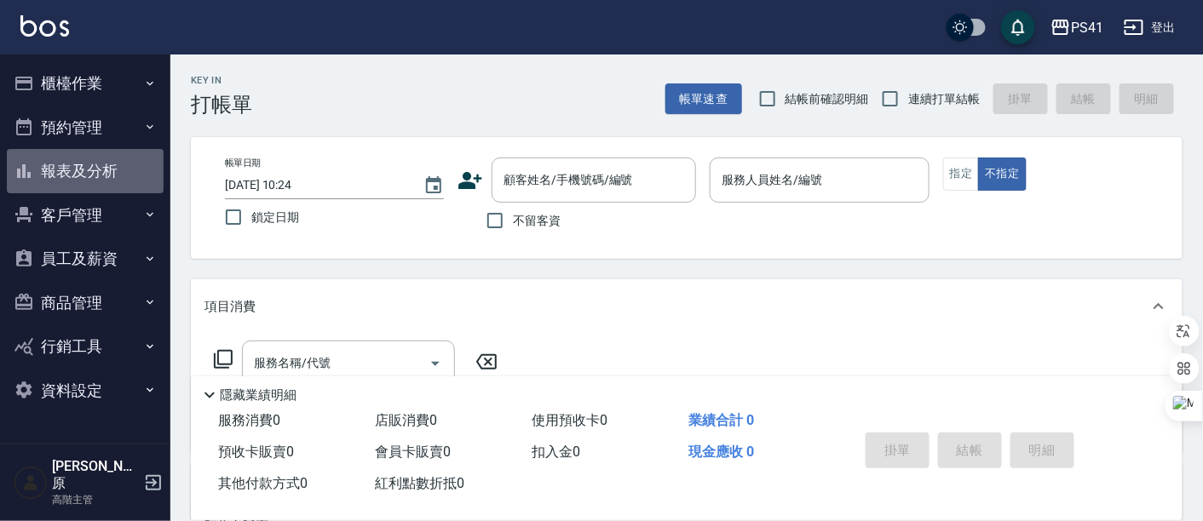
click at [90, 179] on button "報表及分析" at bounding box center [85, 171] width 157 height 44
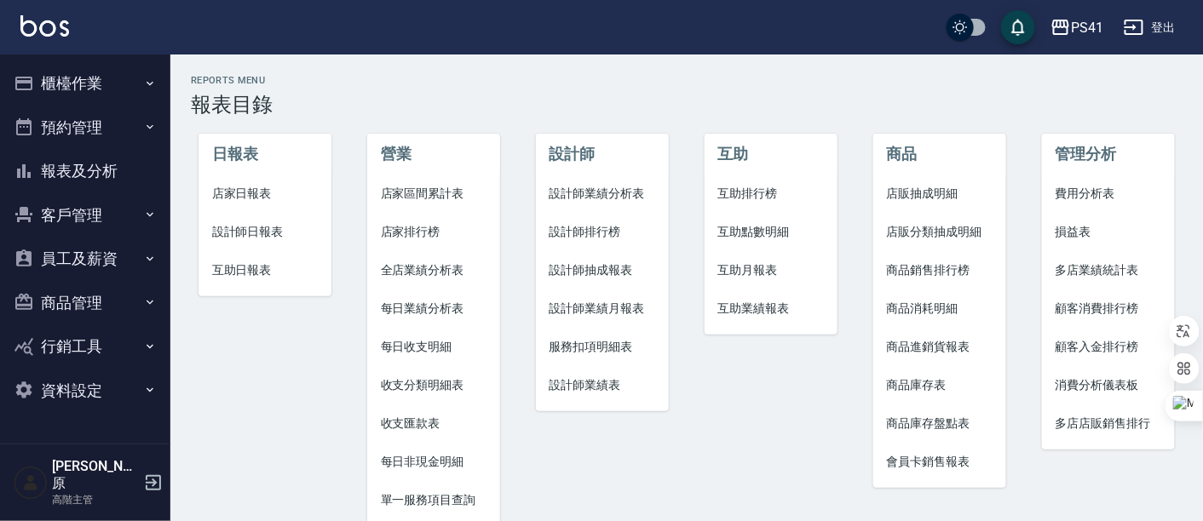
click at [431, 461] on span "每日非現金明細" at bounding box center [434, 462] width 106 height 18
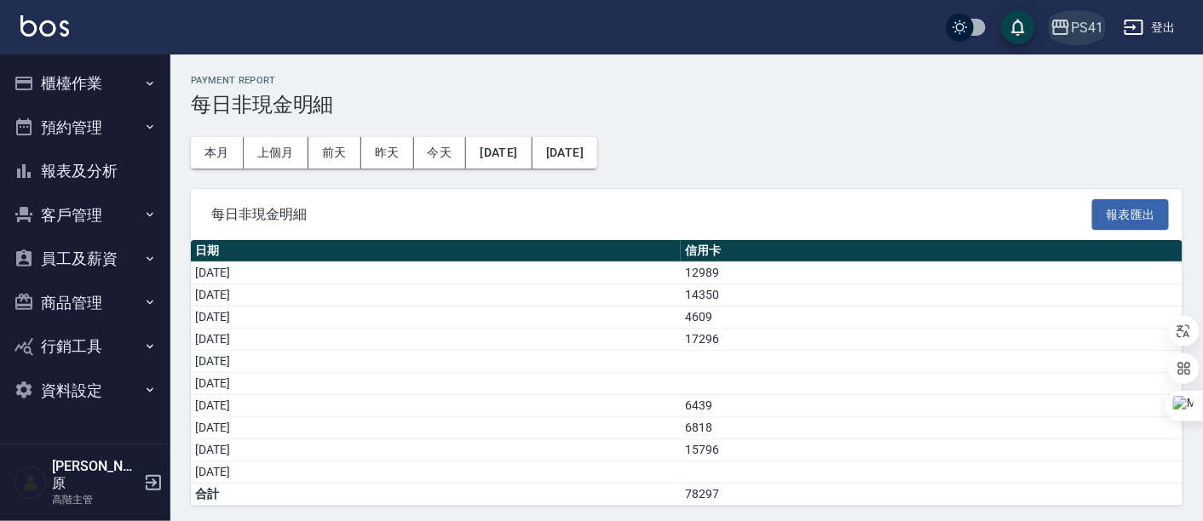
click at [1088, 18] on div "PS41" at bounding box center [1087, 27] width 32 height 21
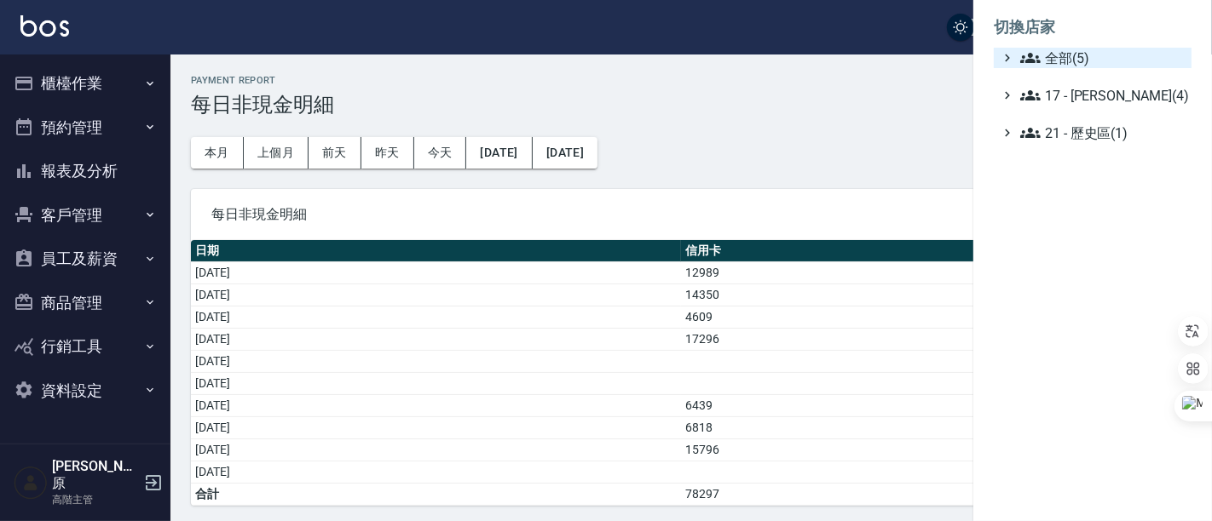
click at [1093, 57] on span "全部(5)" at bounding box center [1102, 58] width 164 height 20
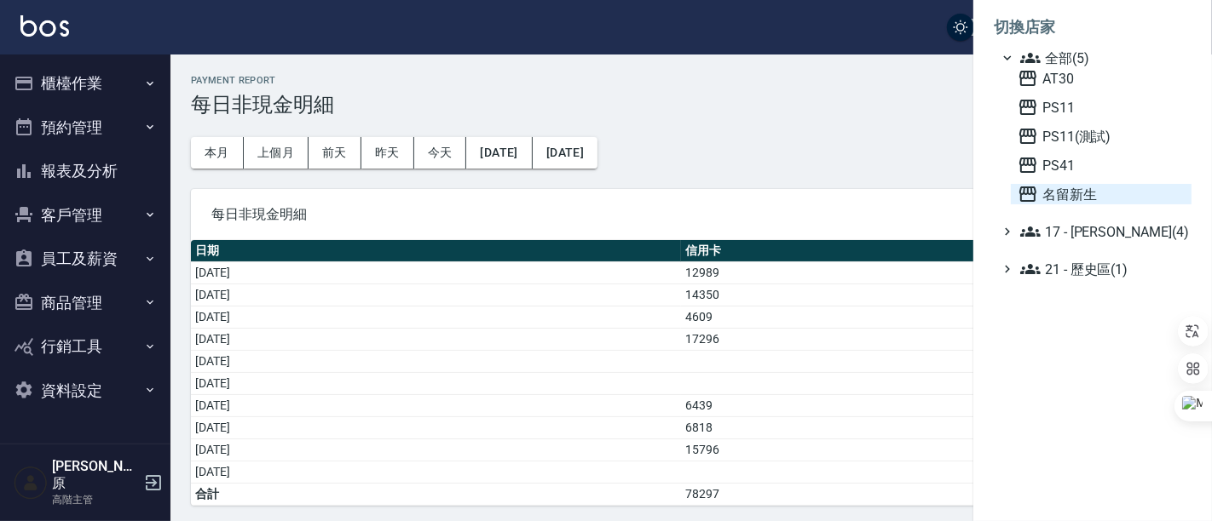
click at [1076, 200] on span "名留新生" at bounding box center [1100, 194] width 167 height 20
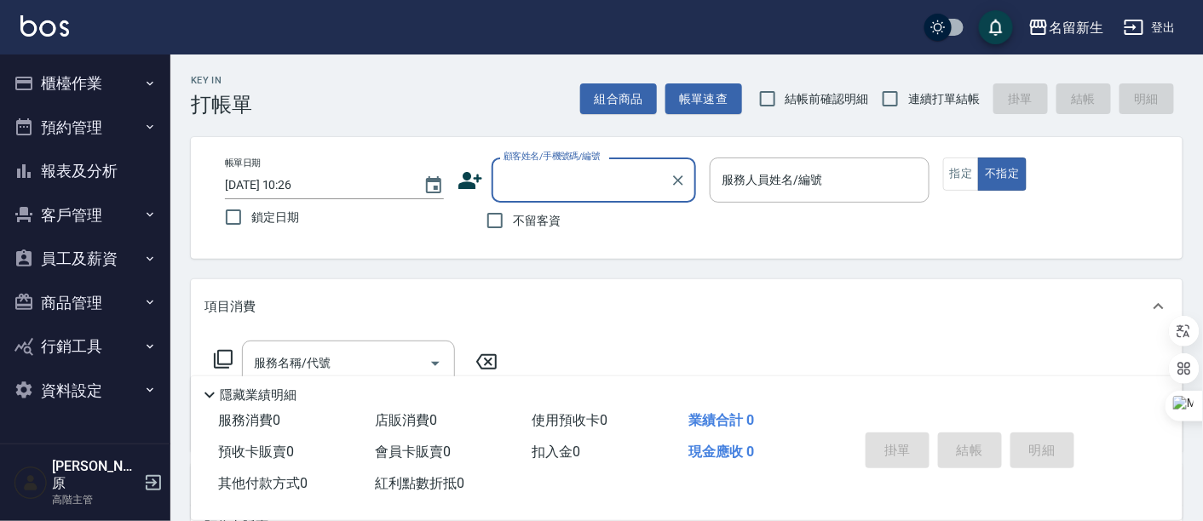
click at [69, 176] on button "報表及分析" at bounding box center [85, 171] width 157 height 44
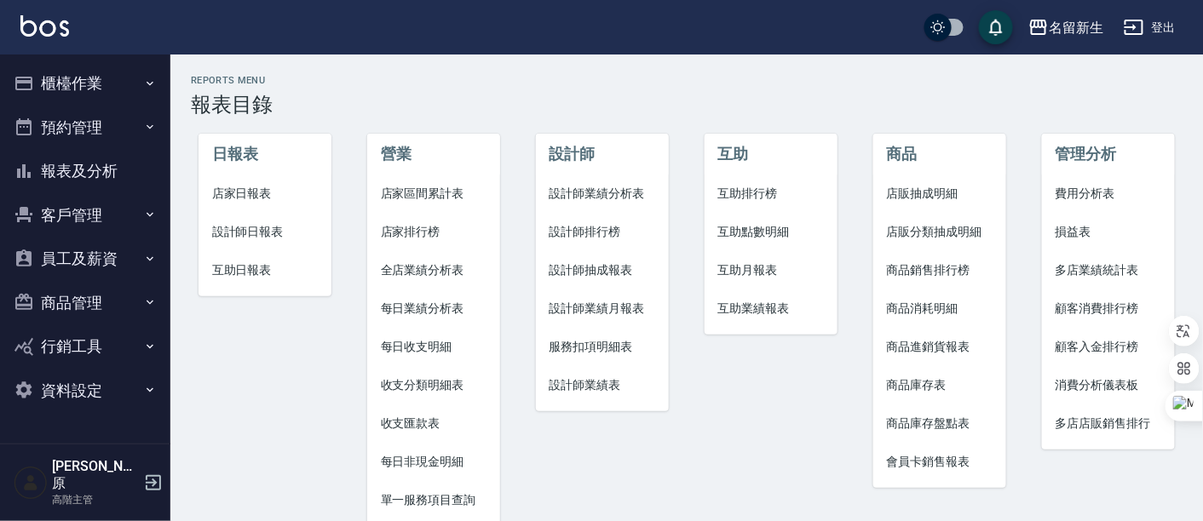
click at [433, 453] on span "每日非現金明細" at bounding box center [434, 462] width 106 height 18
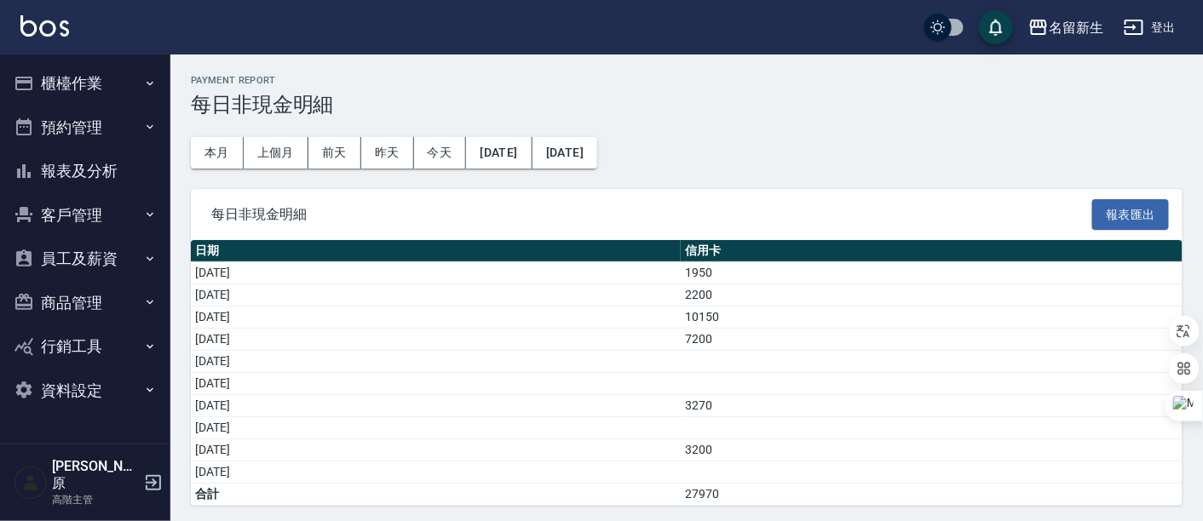
click at [776, 123] on div "Payment Report 每日非現金明細 本月 上個月 前天 昨天 今天 2025/08/01 2025/08/10 每日非現金明細 報表匯出 日期 信用…" at bounding box center [686, 291] width 1033 height 472
click at [1076, 32] on div "名留新生" at bounding box center [1076, 27] width 55 height 21
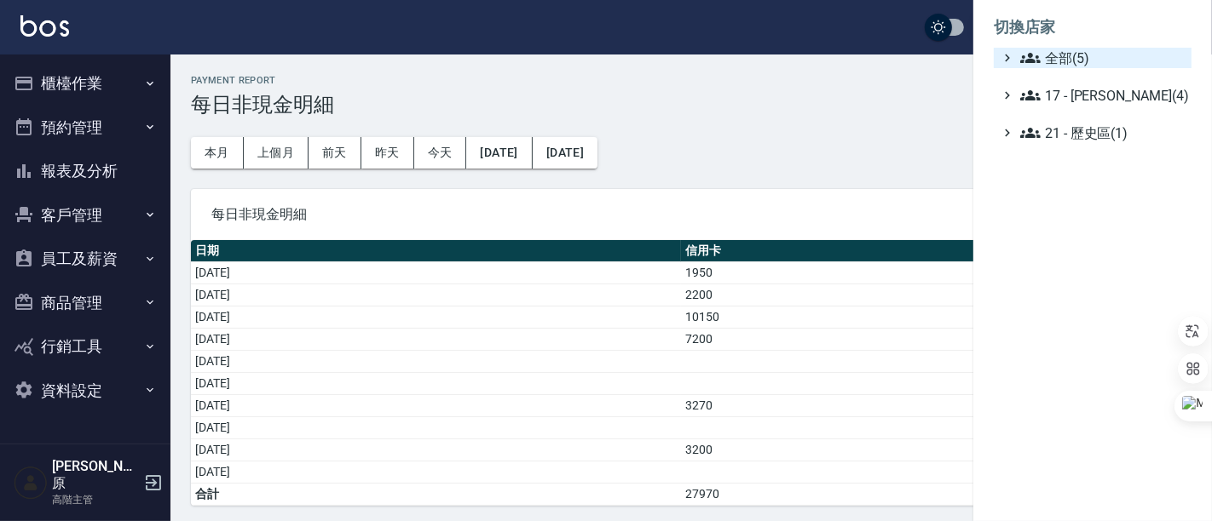
click at [1083, 49] on span "全部(5)" at bounding box center [1102, 58] width 164 height 20
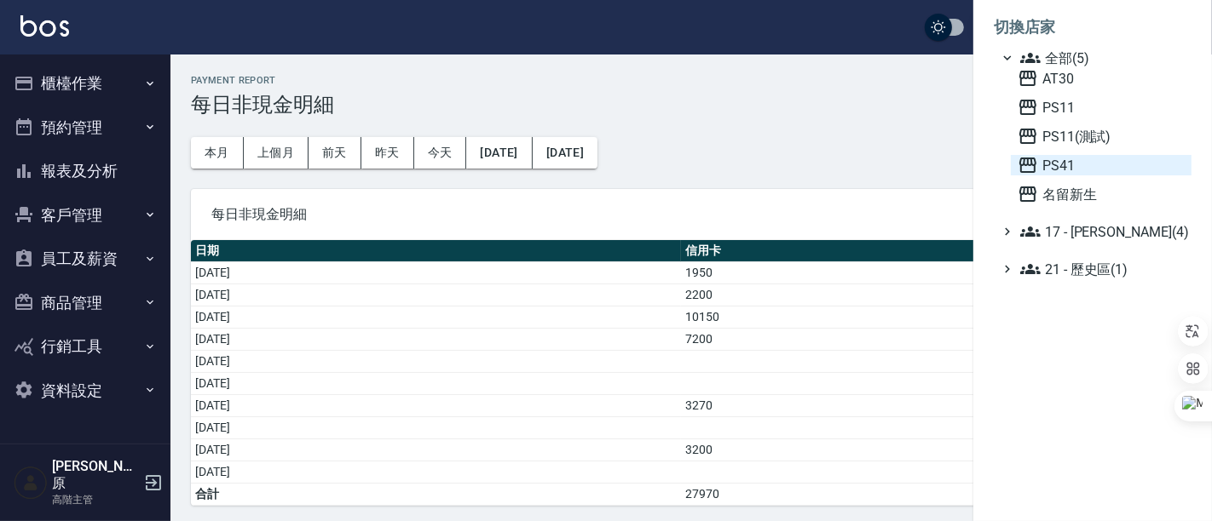
click at [1080, 171] on span "PS41" at bounding box center [1100, 165] width 167 height 20
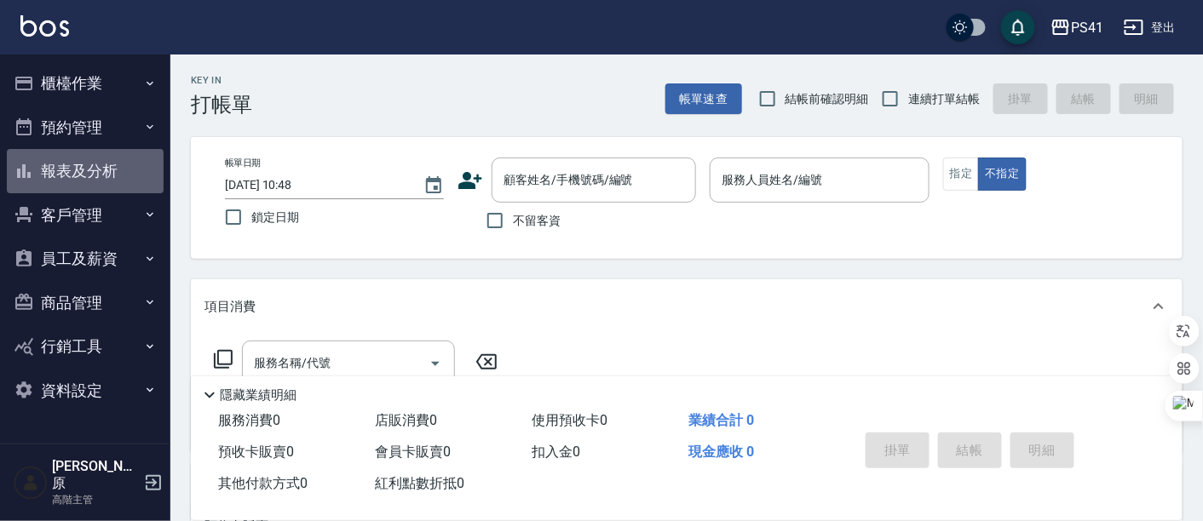
click at [75, 182] on button "報表及分析" at bounding box center [85, 171] width 157 height 44
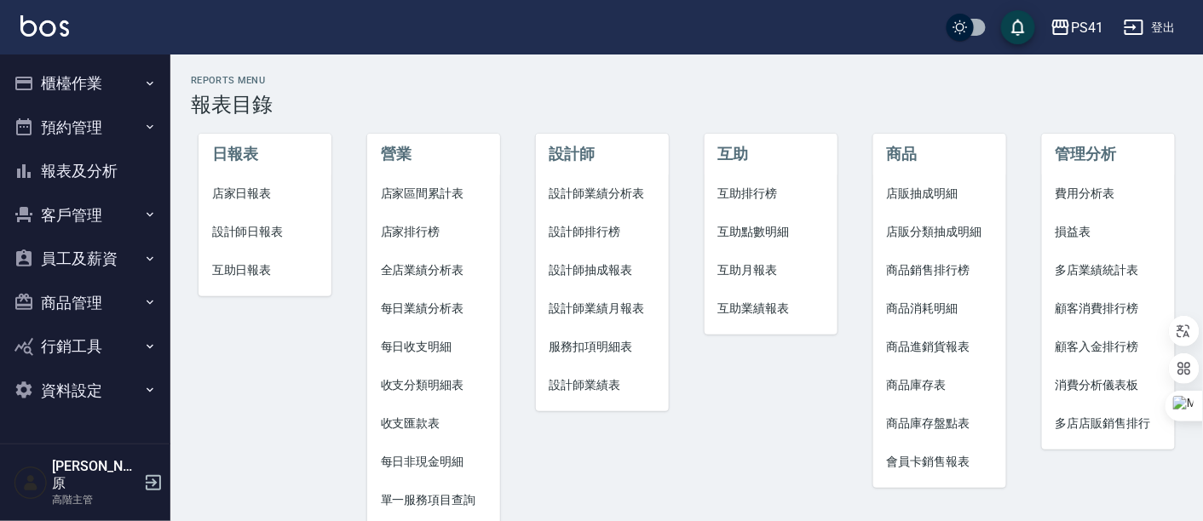
click at [455, 452] on li "每日非現金明細" at bounding box center [434, 462] width 134 height 38
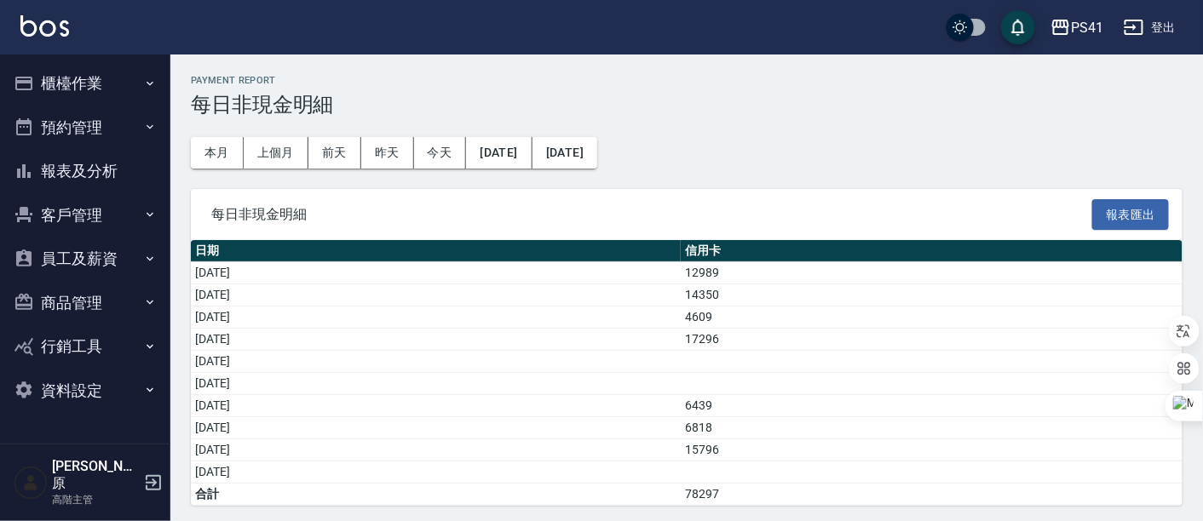
scroll to position [2, 0]
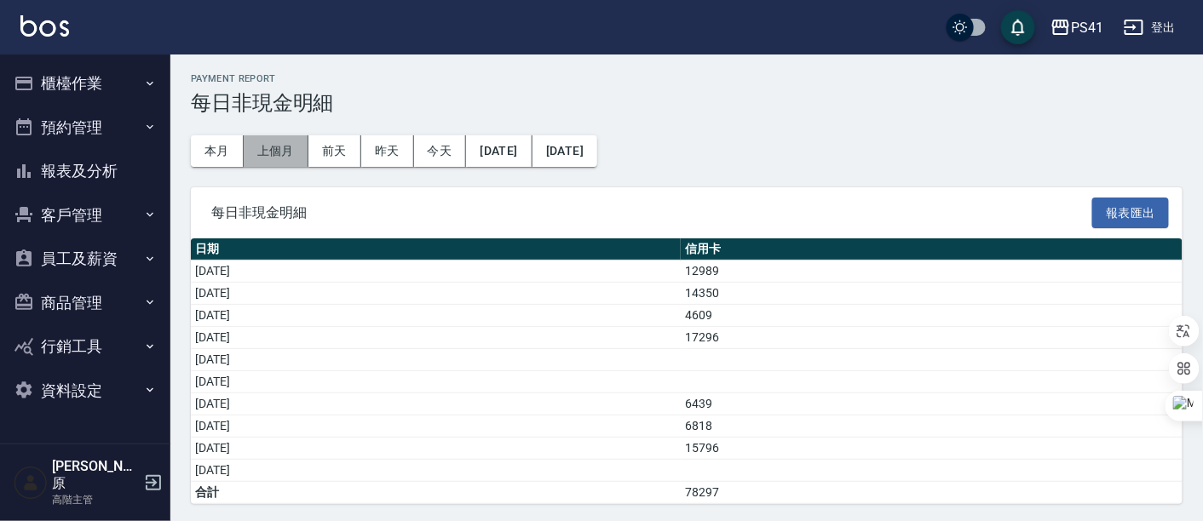
click at [283, 148] on button "上個月" at bounding box center [276, 151] width 65 height 32
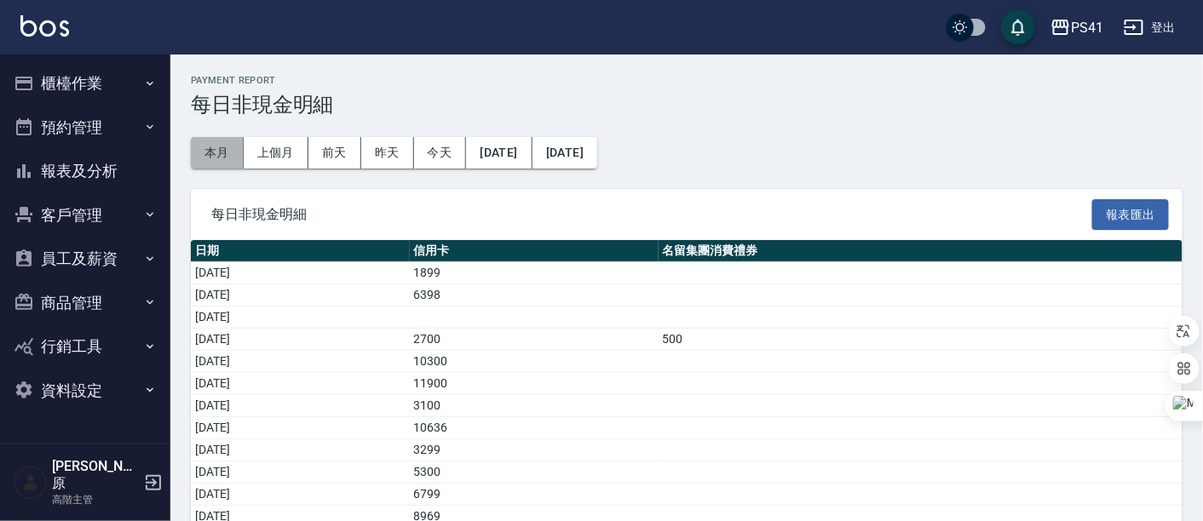
click at [222, 160] on button "本月" at bounding box center [217, 153] width 53 height 32
